Goal: Task Accomplishment & Management: Complete application form

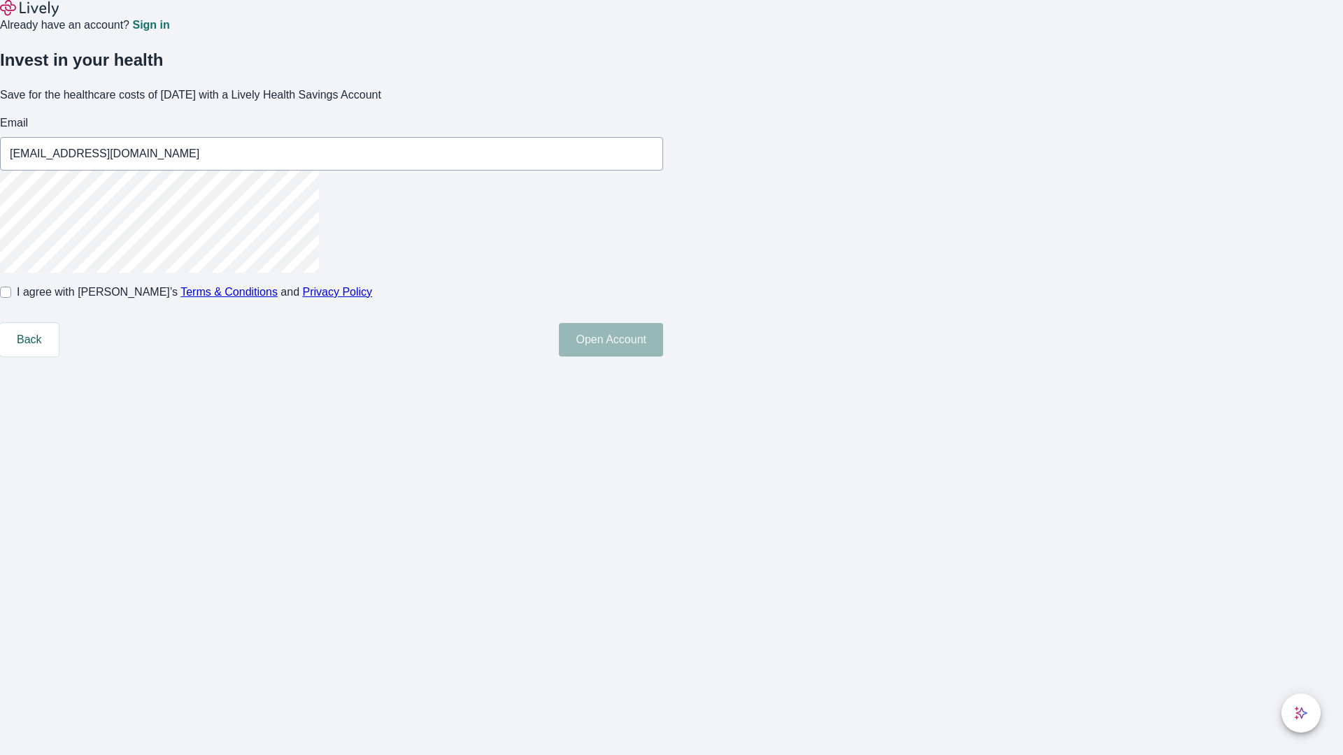
click at [11, 298] on input "I agree with Lively’s Terms & Conditions and Privacy Policy" at bounding box center [5, 292] width 11 height 11
checkbox input "true"
click at [663, 357] on button "Open Account" at bounding box center [611, 340] width 104 height 34
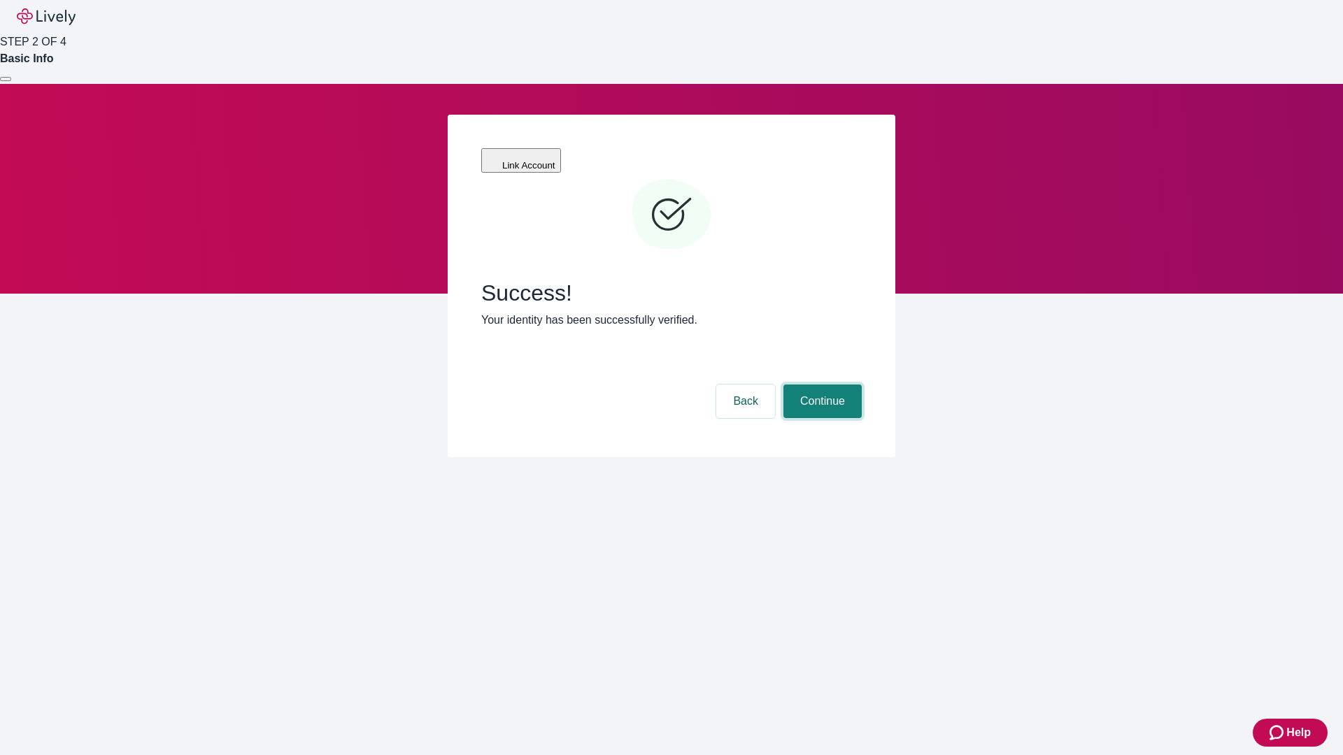
click at [820, 385] on button "Continue" at bounding box center [822, 402] width 78 height 34
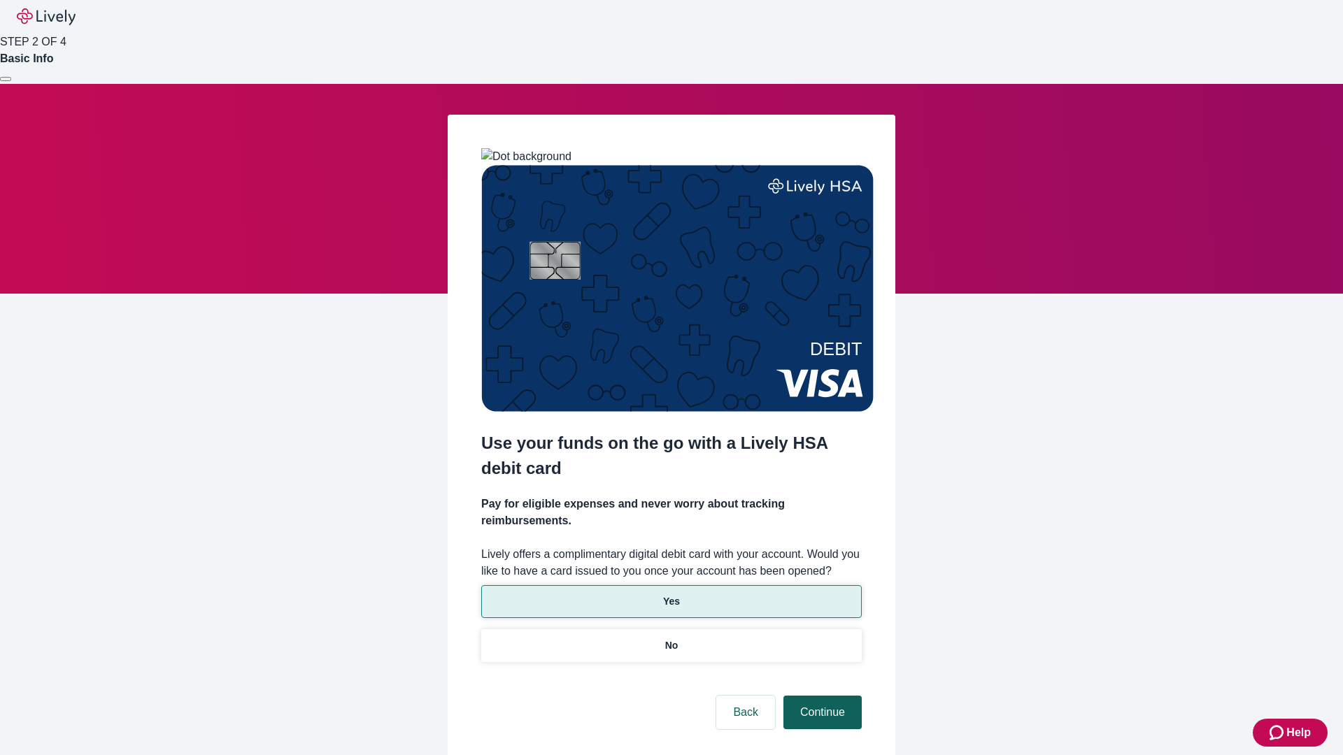
click at [671, 638] on p "No" at bounding box center [671, 645] width 13 height 15
click at [820, 696] on button "Continue" at bounding box center [822, 713] width 78 height 34
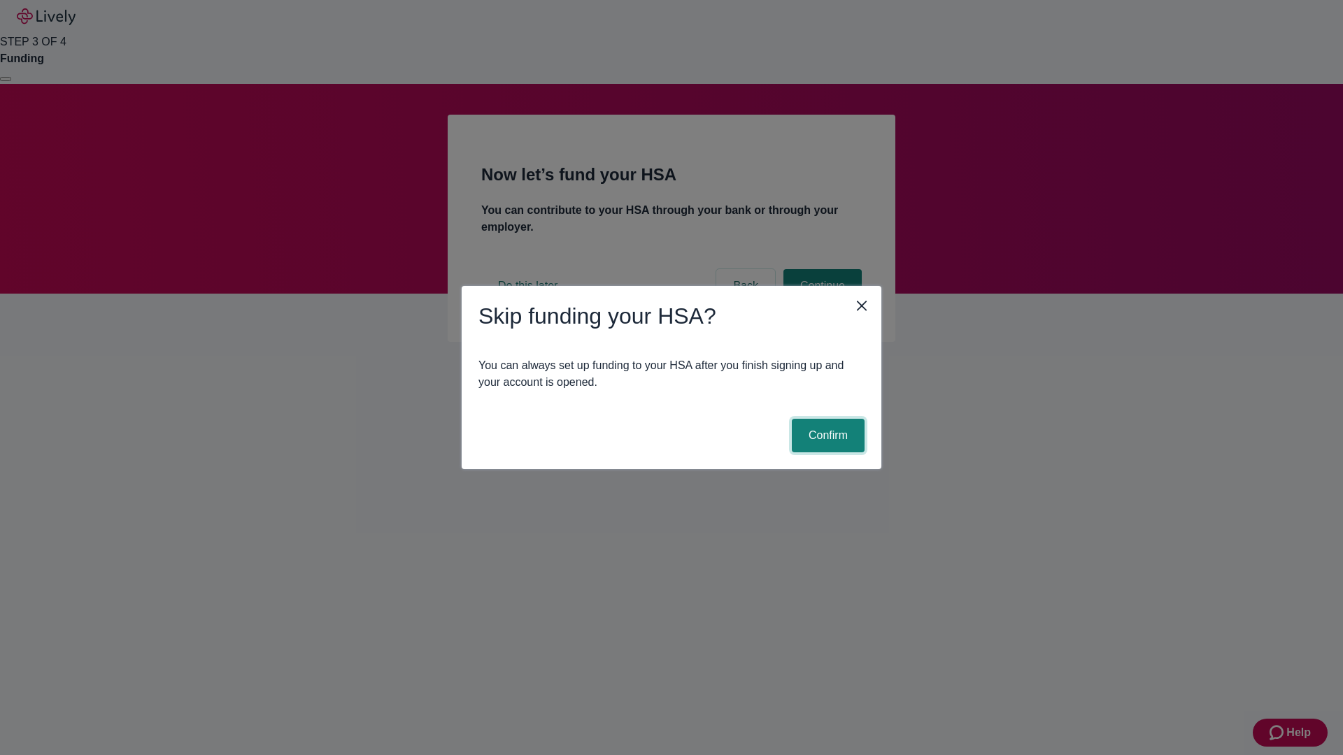
click at [826, 436] on button "Confirm" at bounding box center [828, 436] width 73 height 34
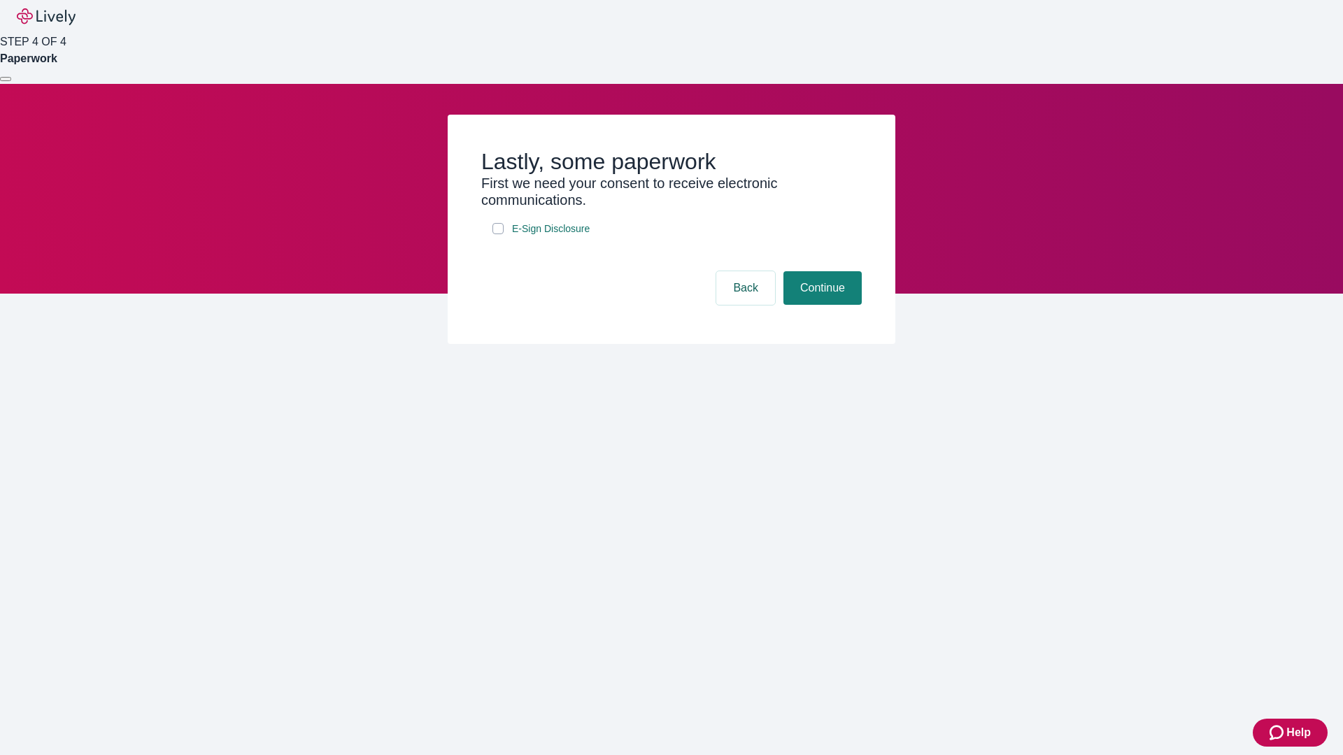
click at [498, 234] on input "E-Sign Disclosure" at bounding box center [497, 228] width 11 height 11
checkbox input "true"
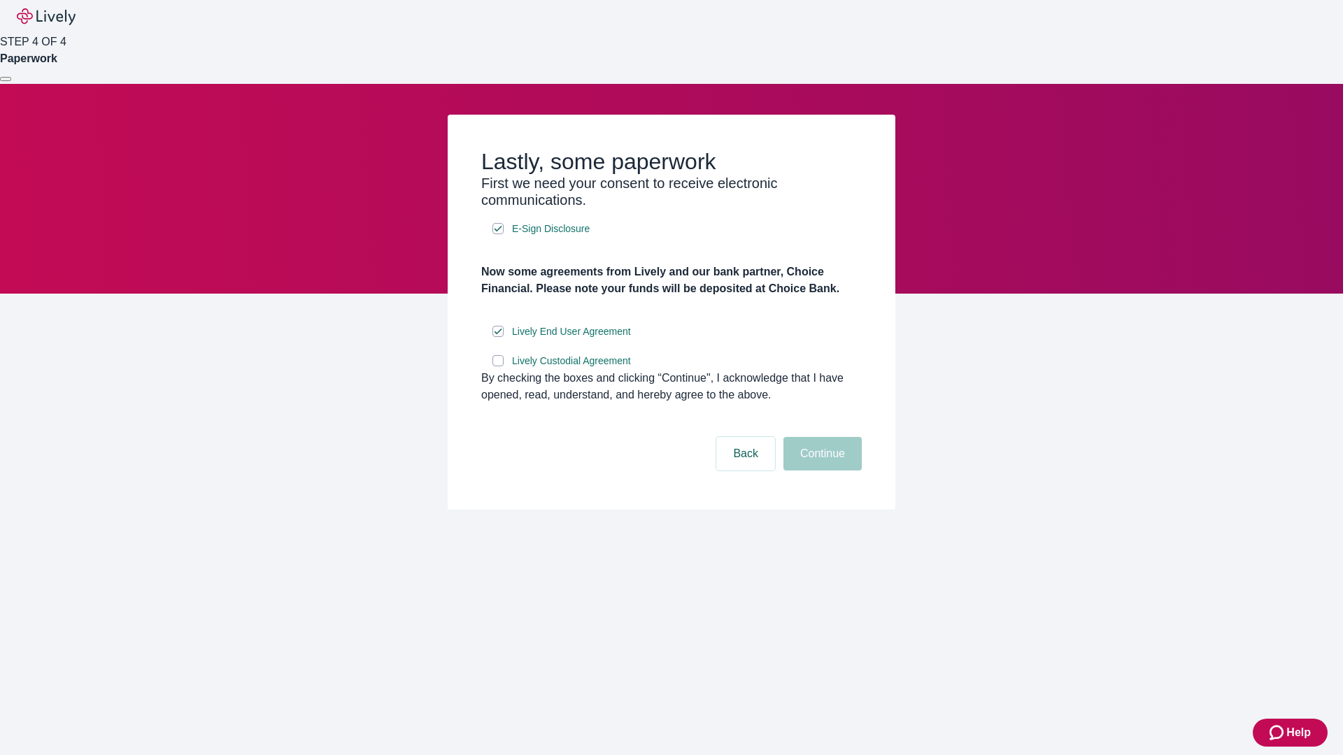
click at [498, 366] on input "Lively Custodial Agreement" at bounding box center [497, 360] width 11 height 11
checkbox input "true"
click at [820, 471] on button "Continue" at bounding box center [822, 454] width 78 height 34
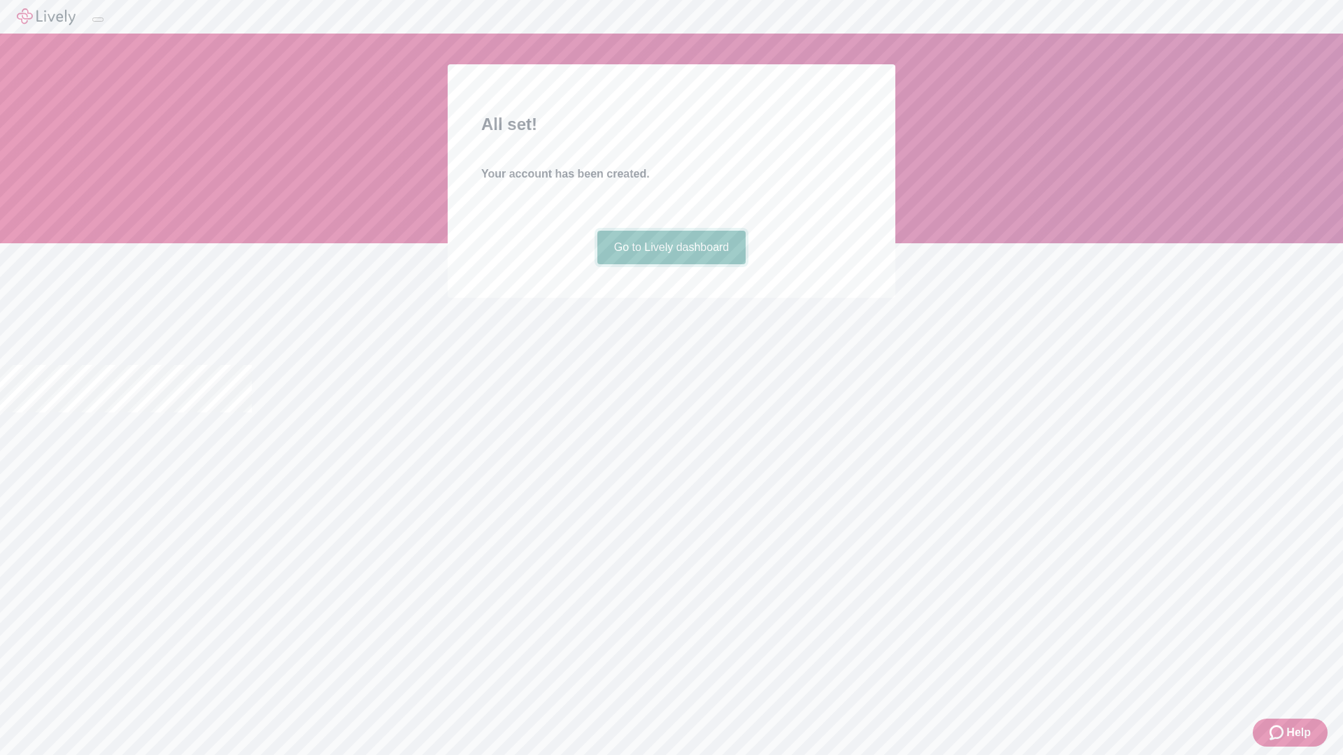
click at [671, 264] on link "Go to Lively dashboard" at bounding box center [671, 248] width 149 height 34
